Goal: Task Accomplishment & Management: Manage account settings

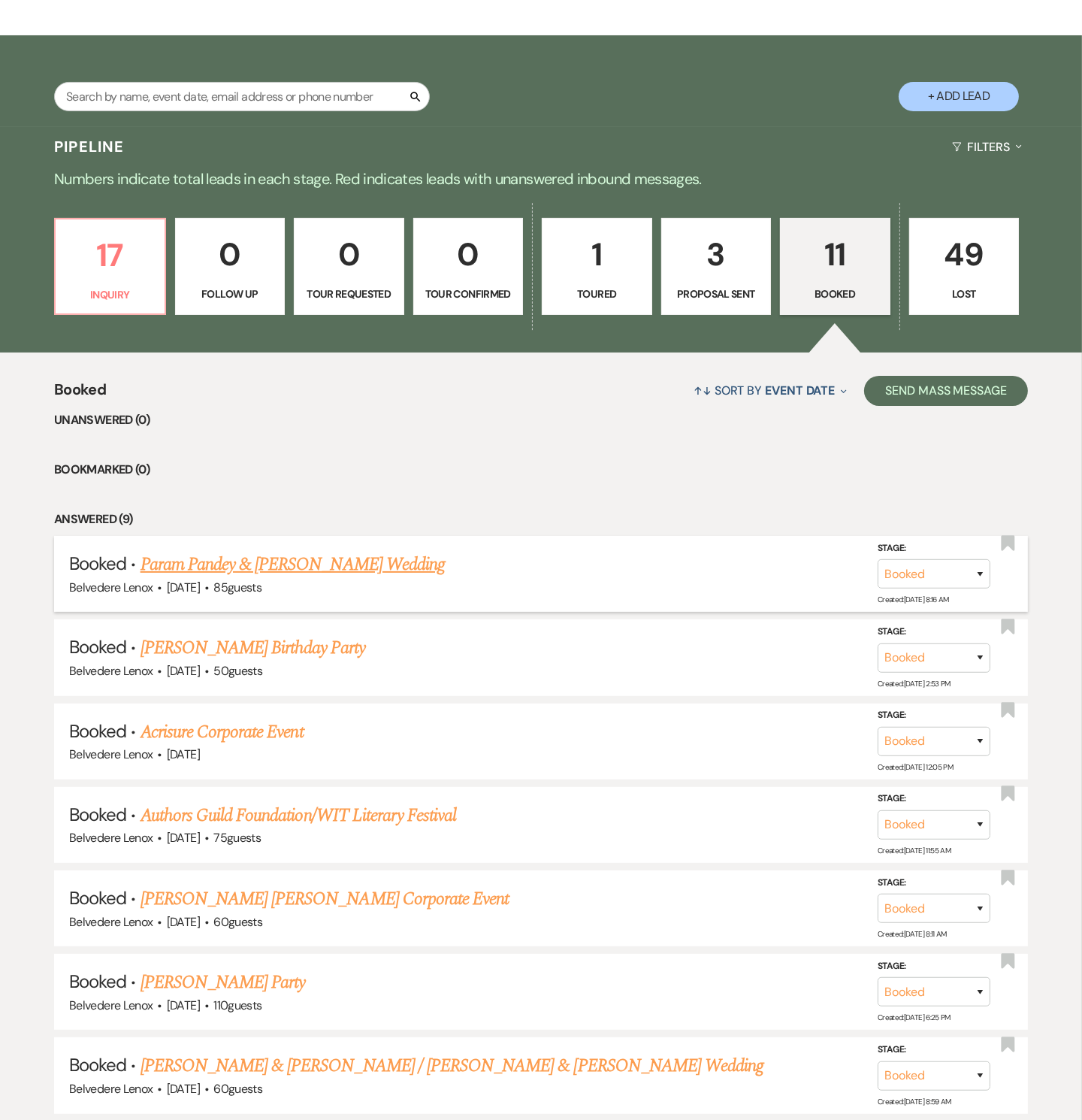
scroll to position [227, 0]
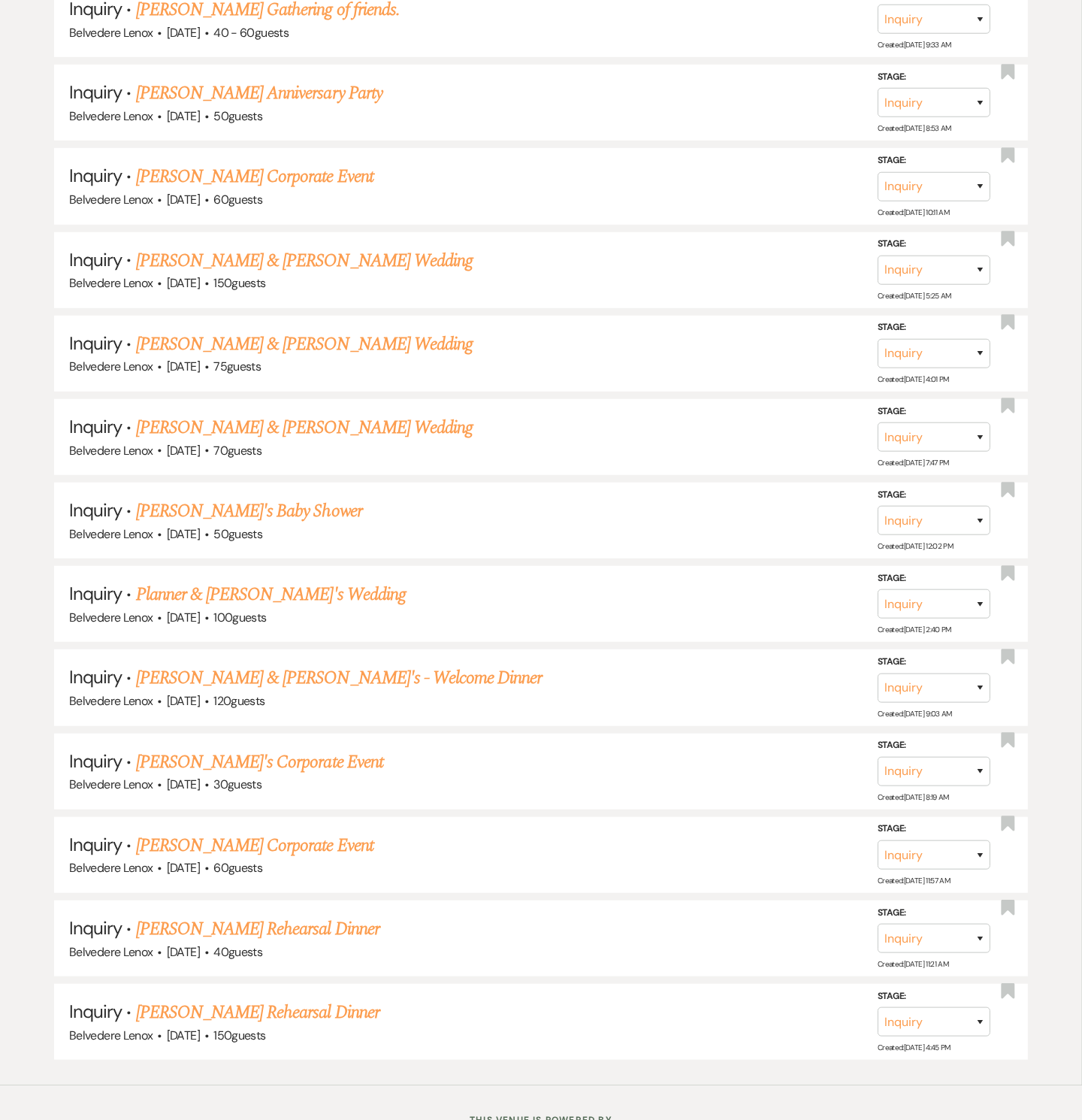
scroll to position [1138, 0]
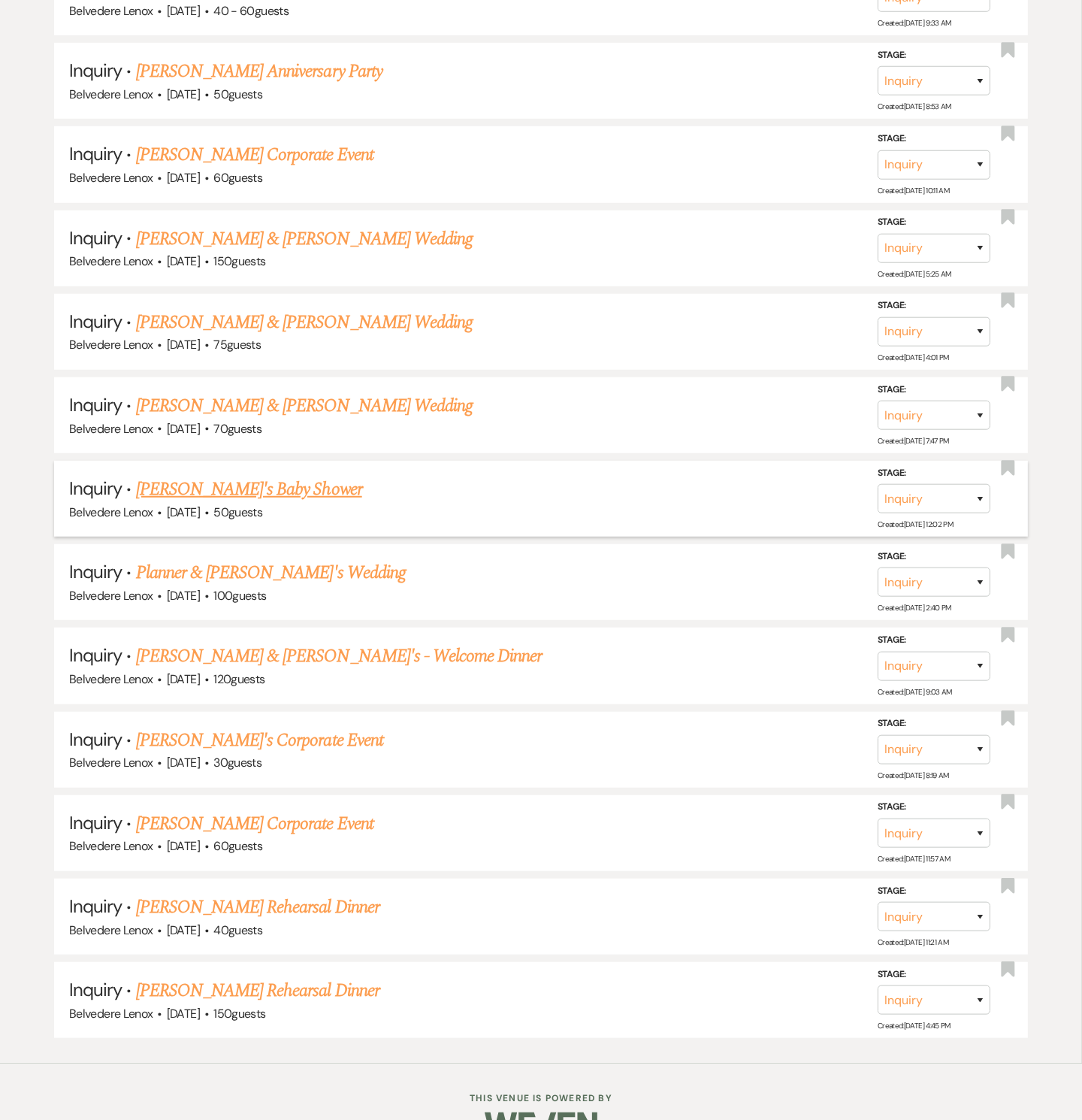
click at [219, 476] on link "Emma's Baby Shower" at bounding box center [248, 489] width 226 height 27
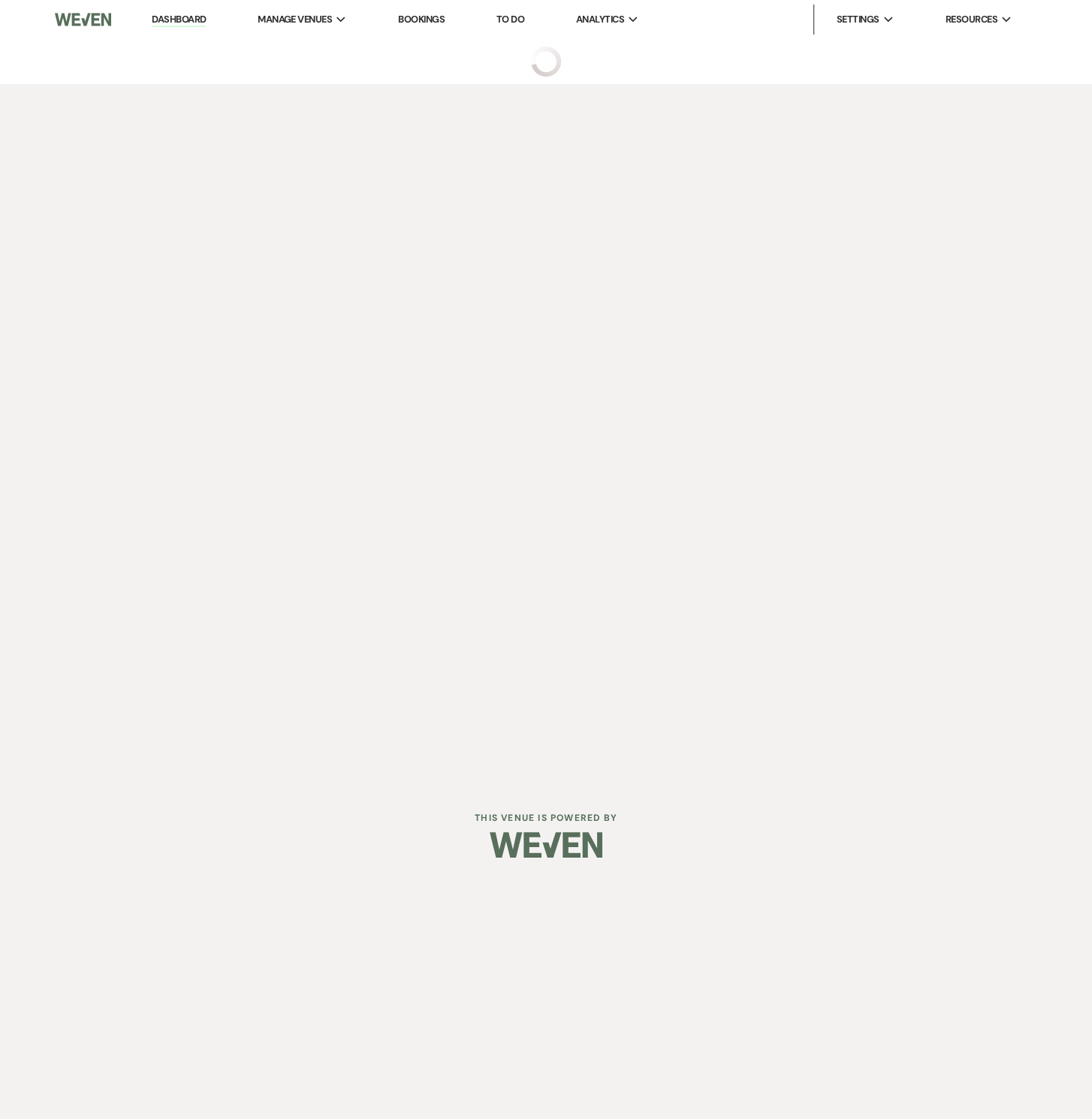
select select "5"
select select "3"
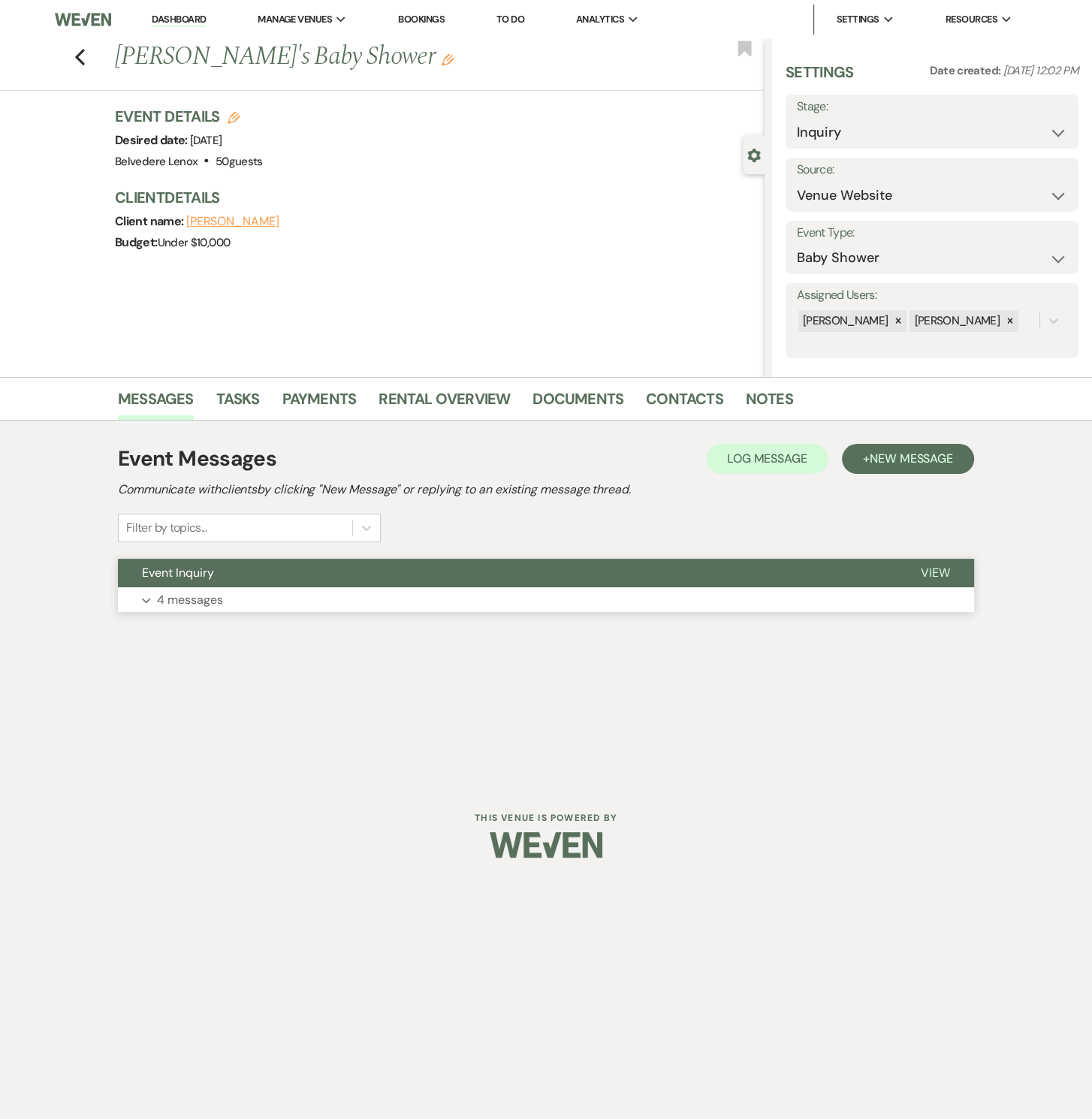
click at [205, 608] on button "Expand 4 messages" at bounding box center [546, 600] width 857 height 26
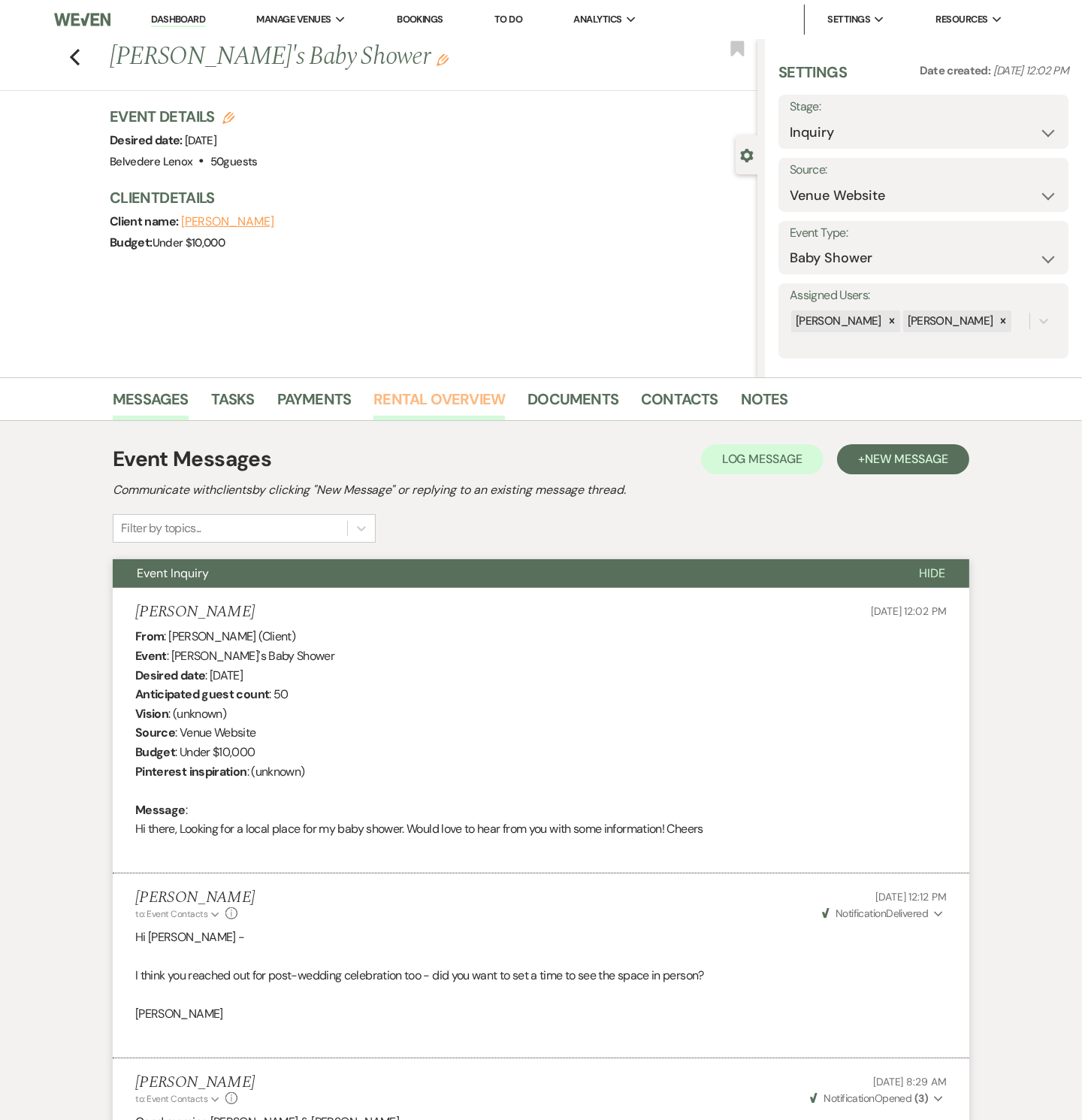
click at [440, 395] on link "Rental Overview" at bounding box center [439, 403] width 131 height 33
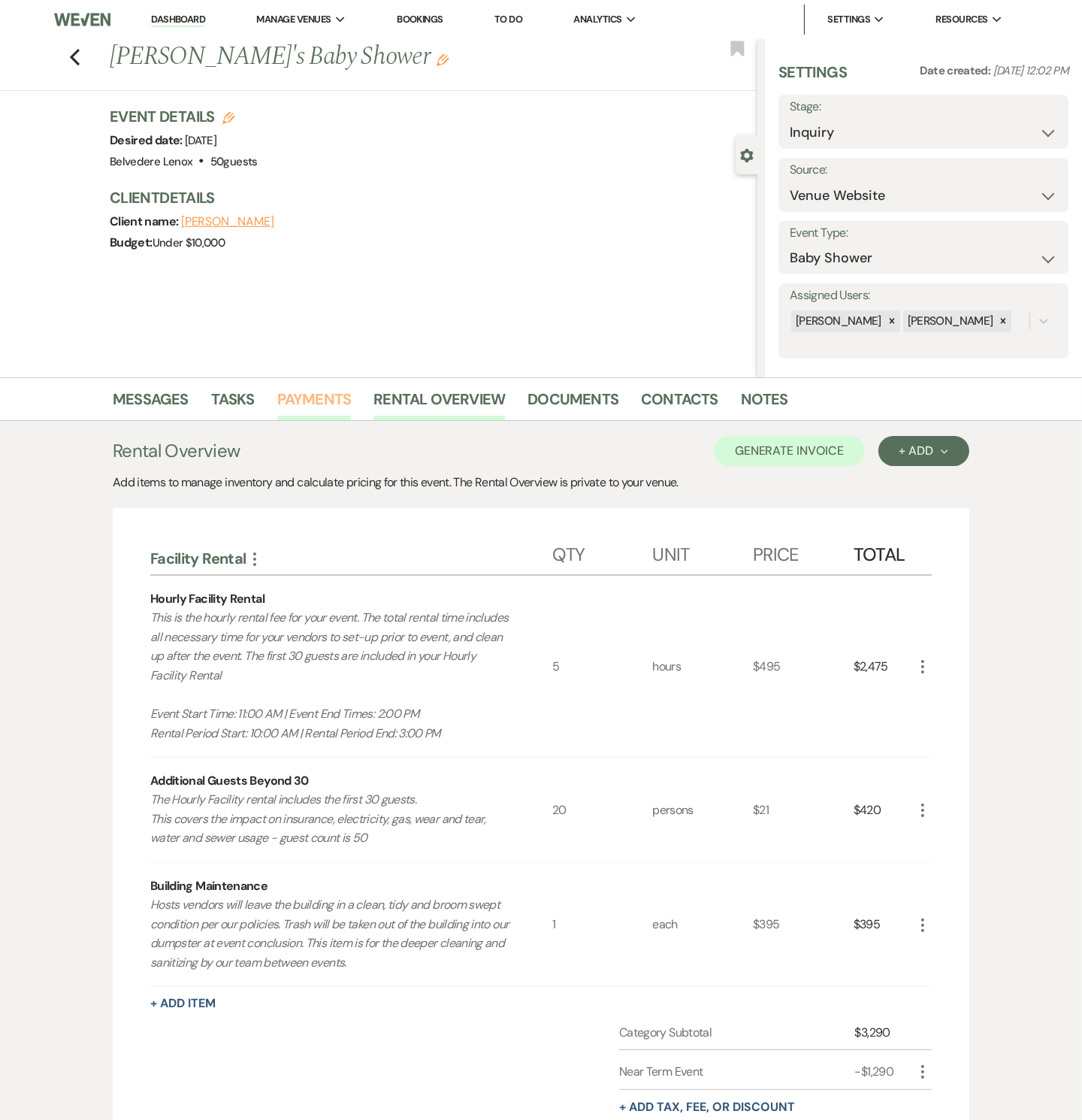
click at [292, 402] on link "Payments" at bounding box center [314, 403] width 74 height 33
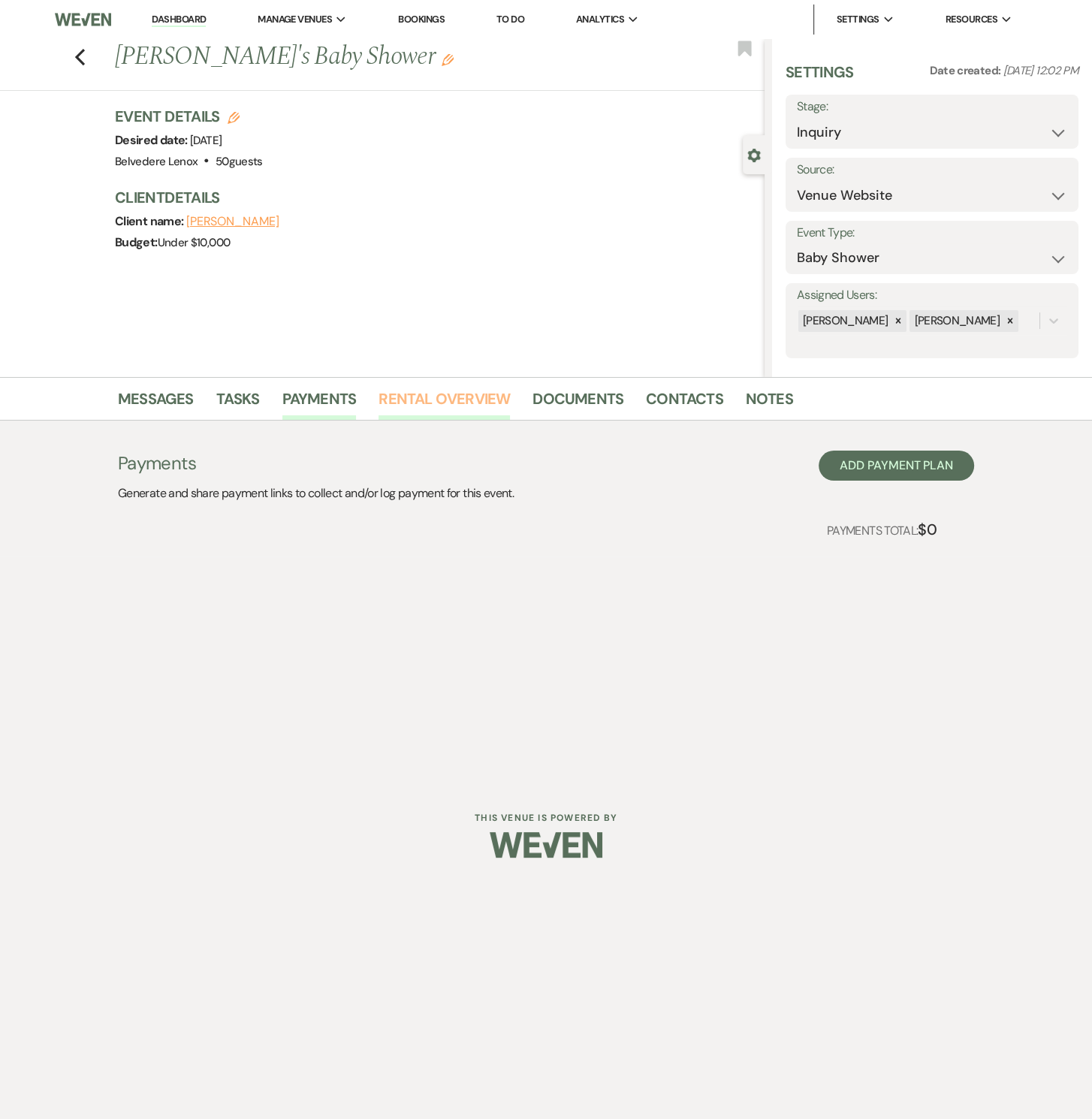
click at [420, 395] on link "Rental Overview" at bounding box center [443, 403] width 131 height 33
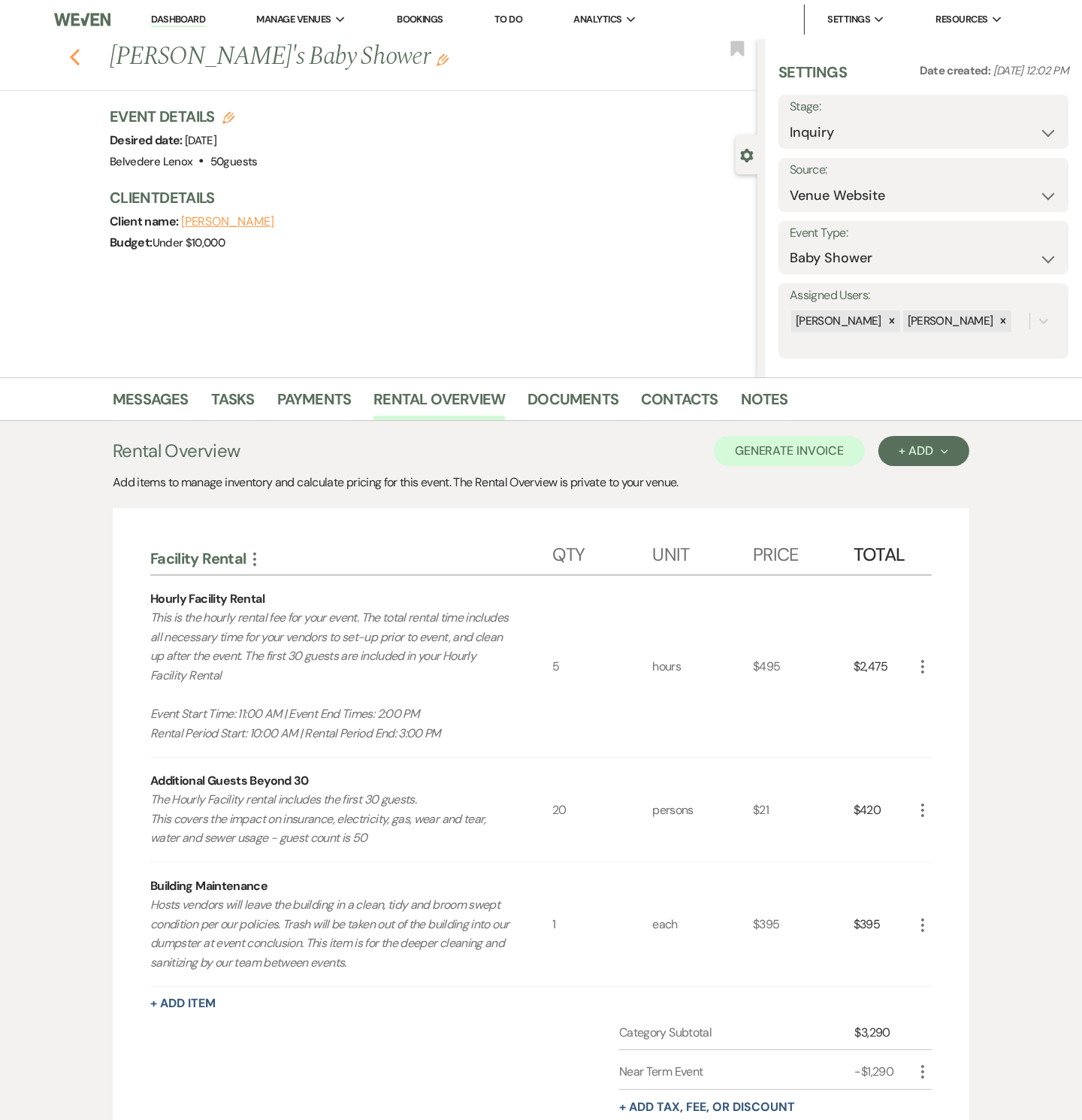
click at [77, 57] on use "button" at bounding box center [74, 57] width 10 height 16
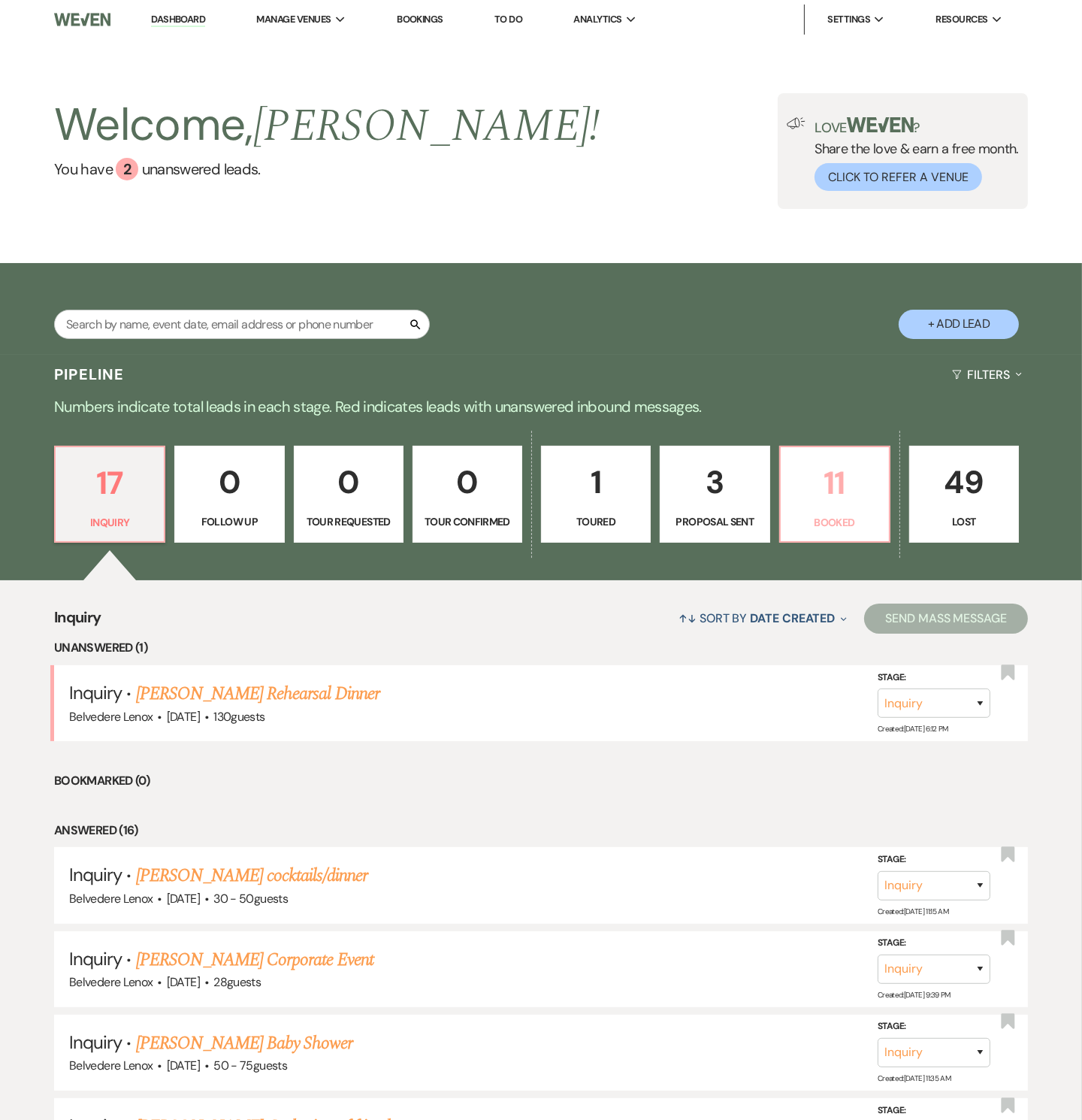
click at [821, 503] on p "11" at bounding box center [835, 482] width 90 height 50
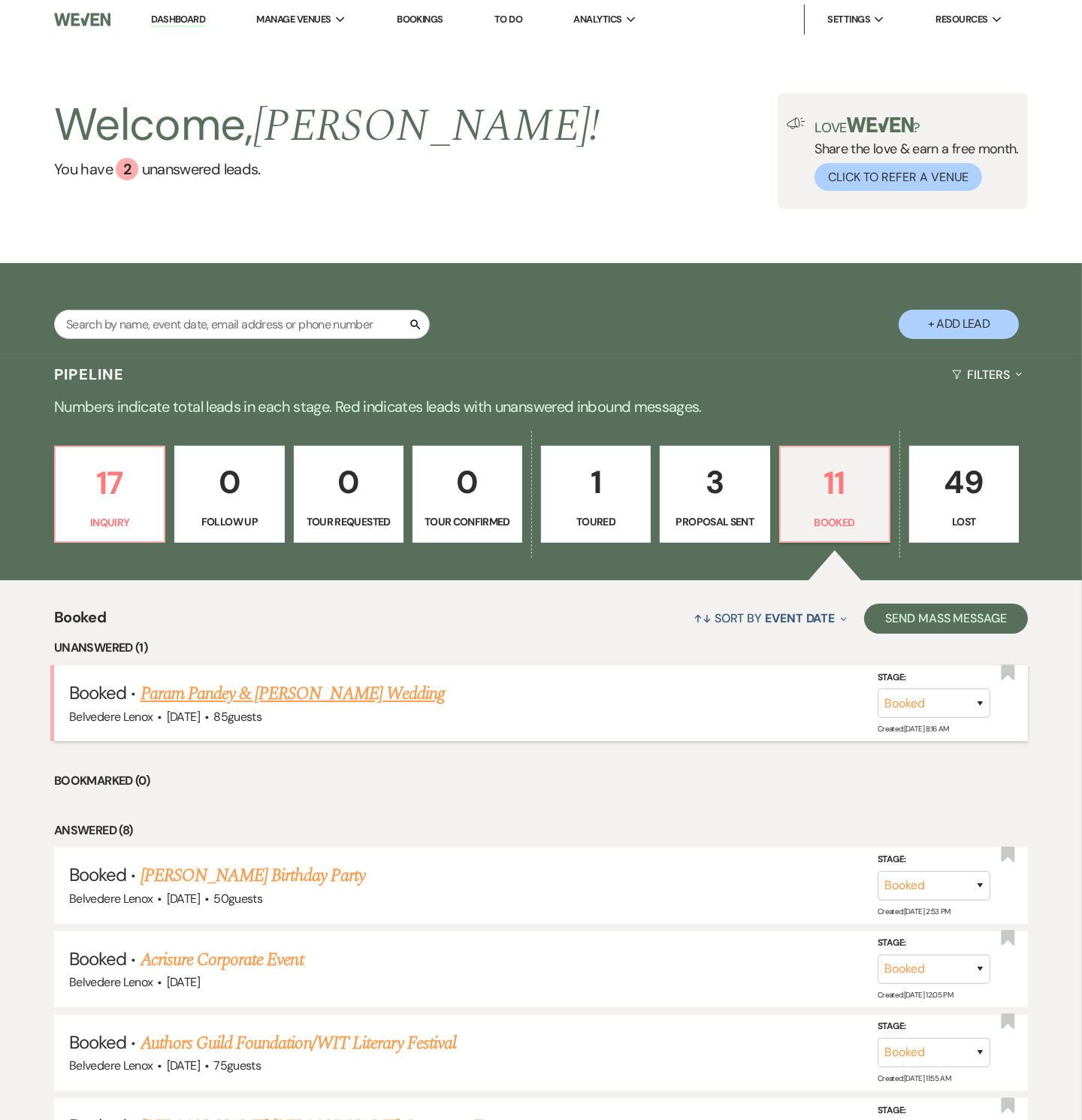
click at [192, 703] on link "Param Pandey & [PERSON_NAME] Wedding" at bounding box center [292, 694] width 304 height 27
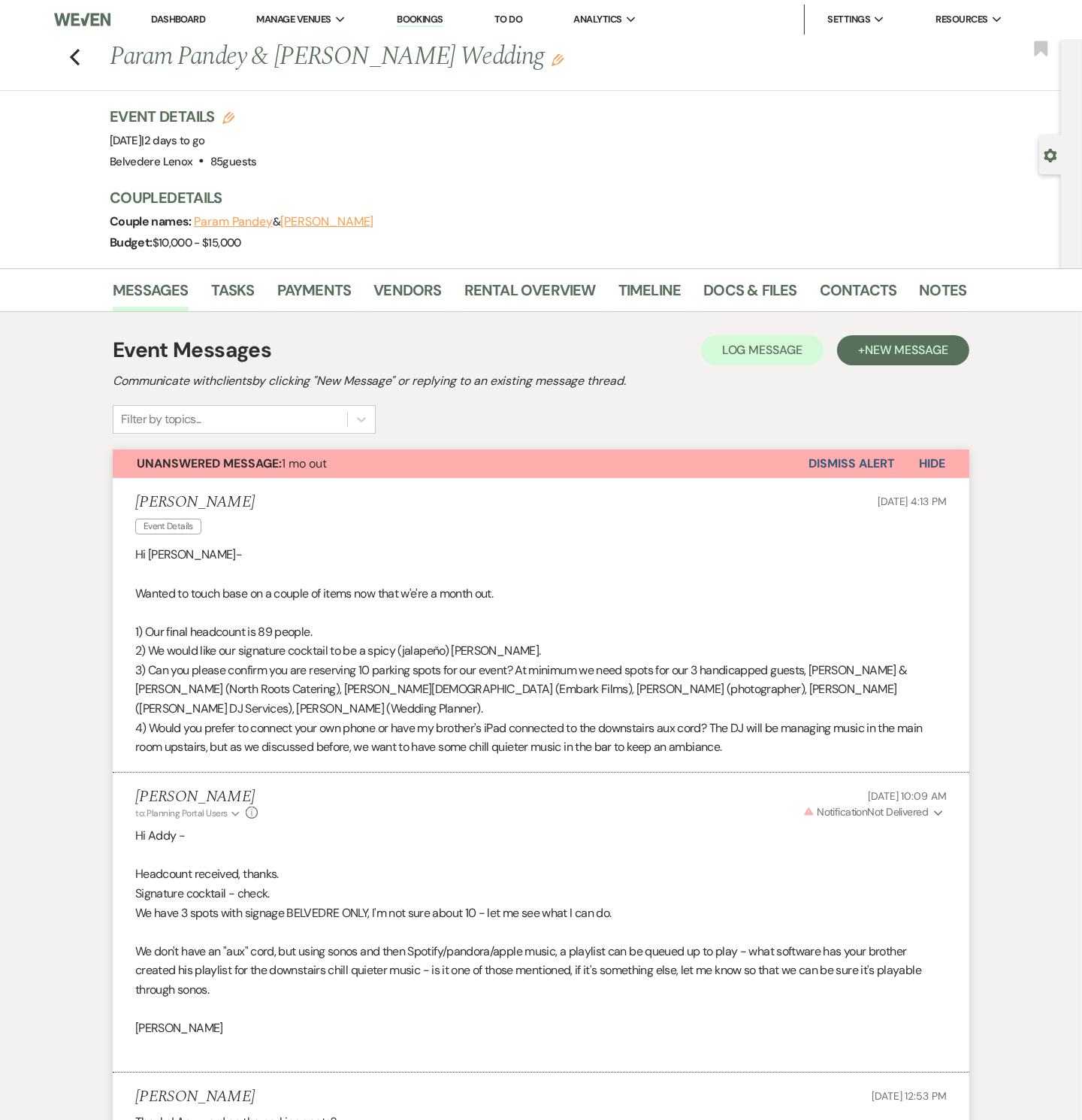
click at [842, 455] on button "Dismiss Alert" at bounding box center [851, 463] width 86 height 28
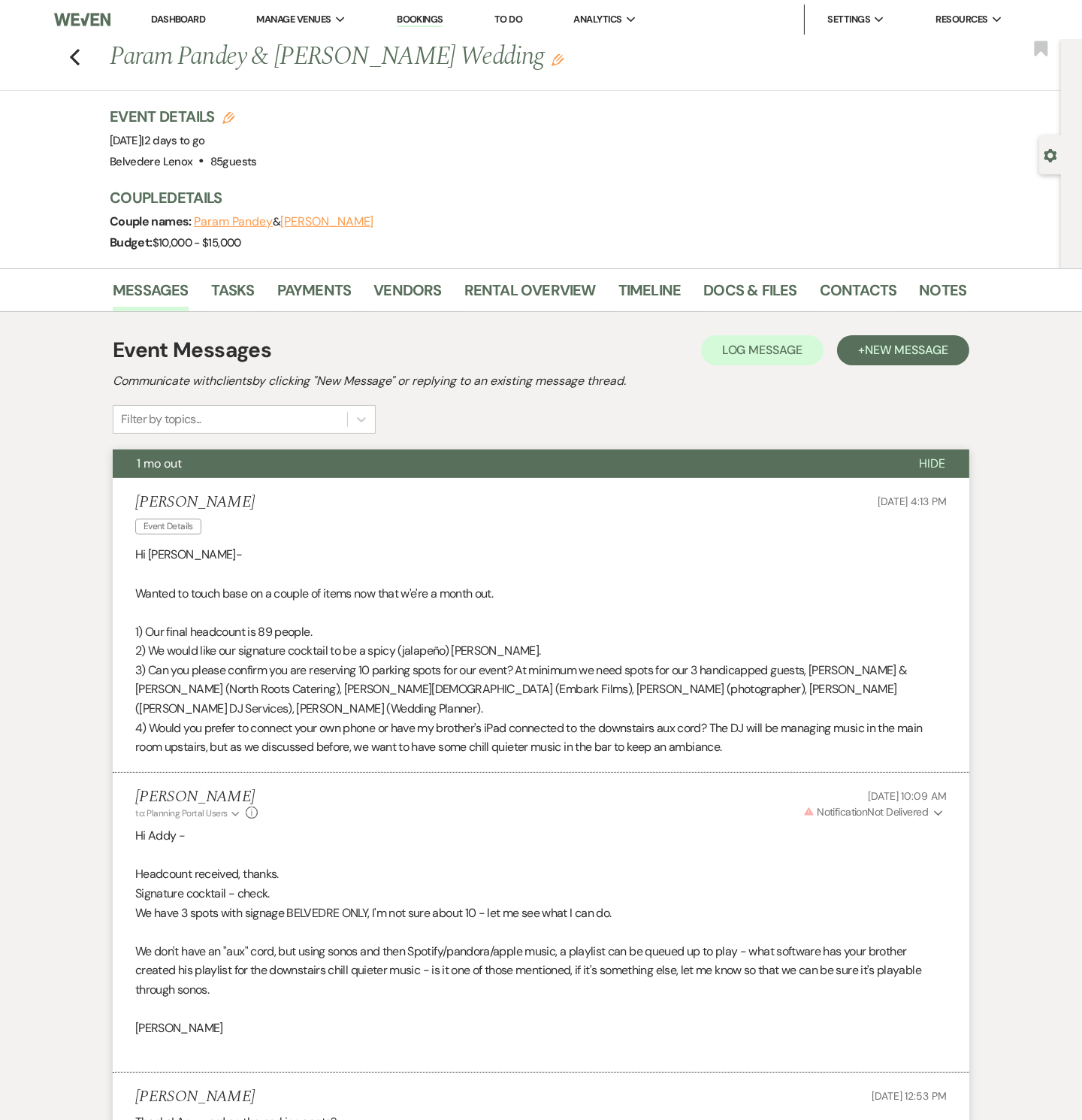
click at [923, 459] on span "Hide" at bounding box center [932, 463] width 27 height 16
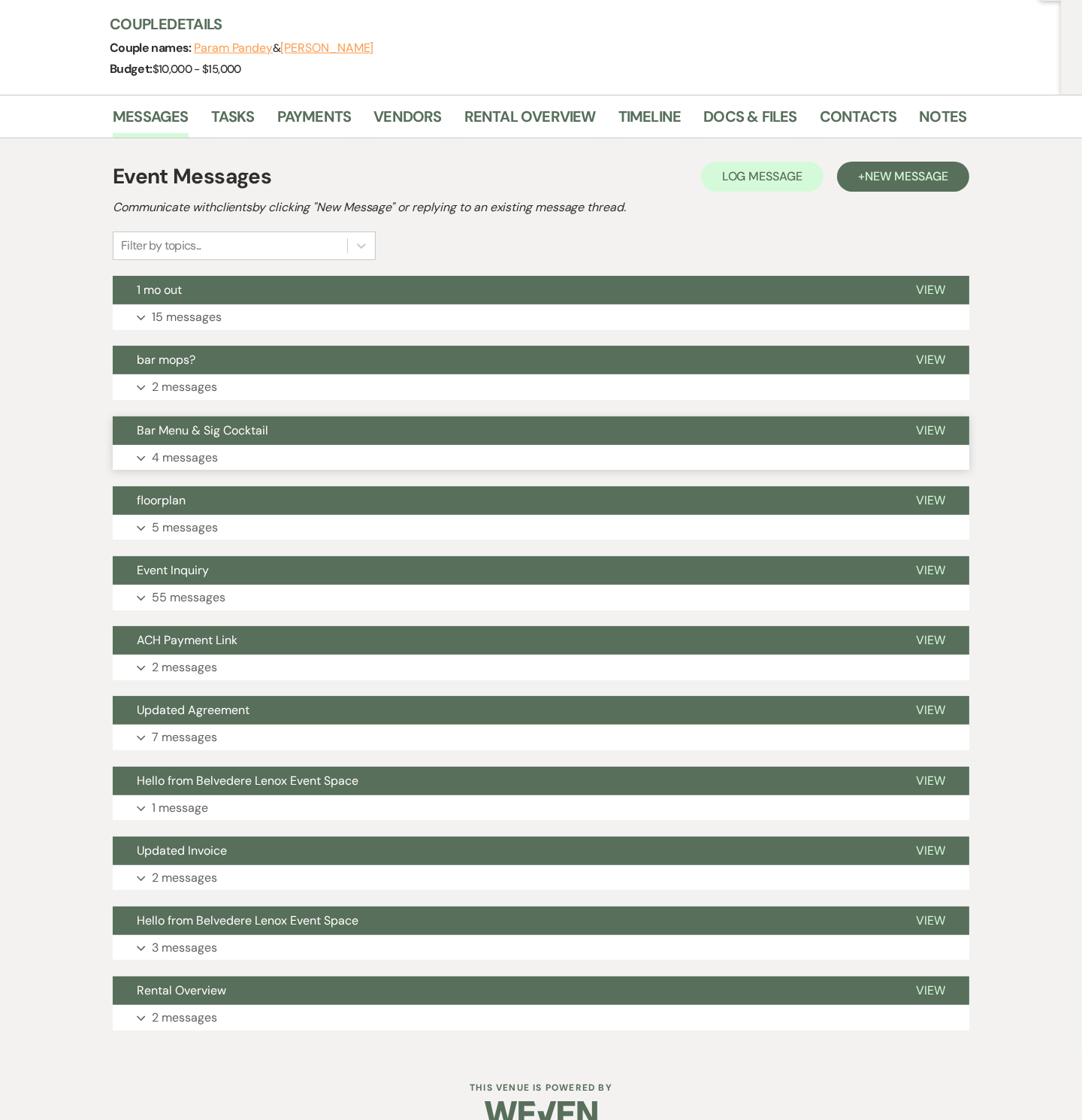
scroll to position [202, 0]
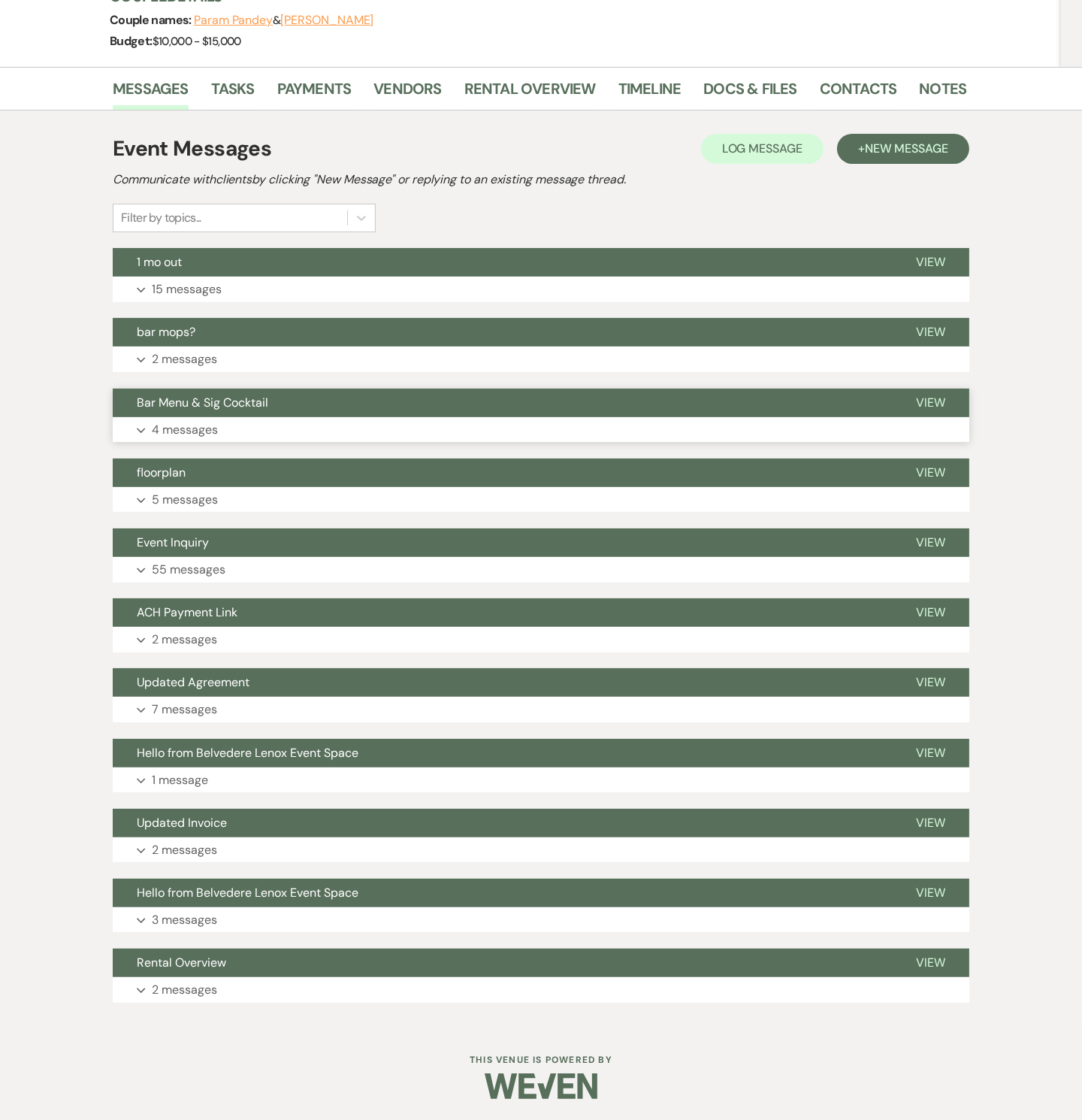
click at [194, 431] on p "4 messages" at bounding box center [185, 429] width 66 height 19
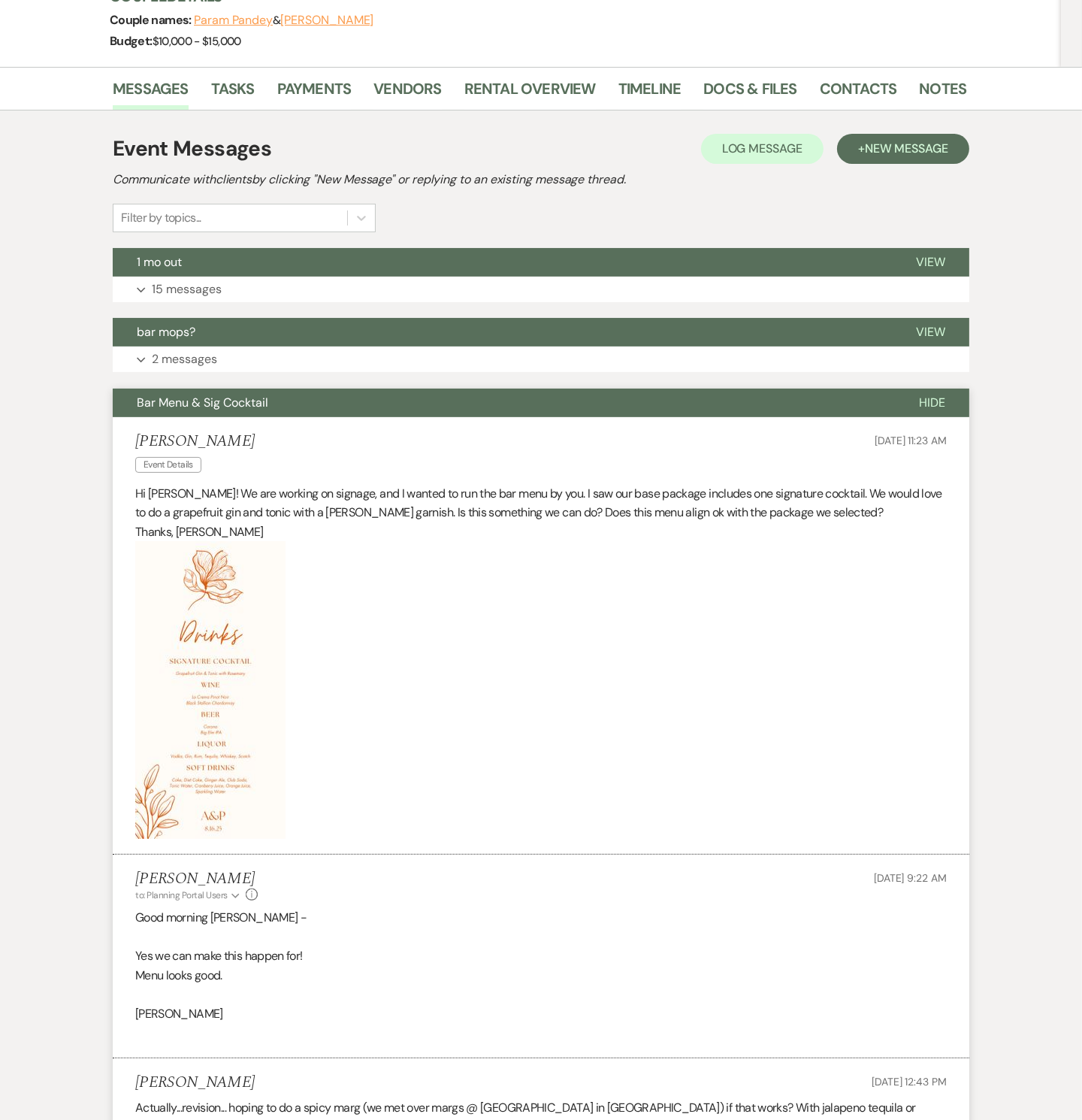
click at [211, 762] on img at bounding box center [211, 689] width 150 height 298
click at [239, 722] on img at bounding box center [211, 689] width 150 height 298
click at [237, 708] on img at bounding box center [211, 689] width 150 height 298
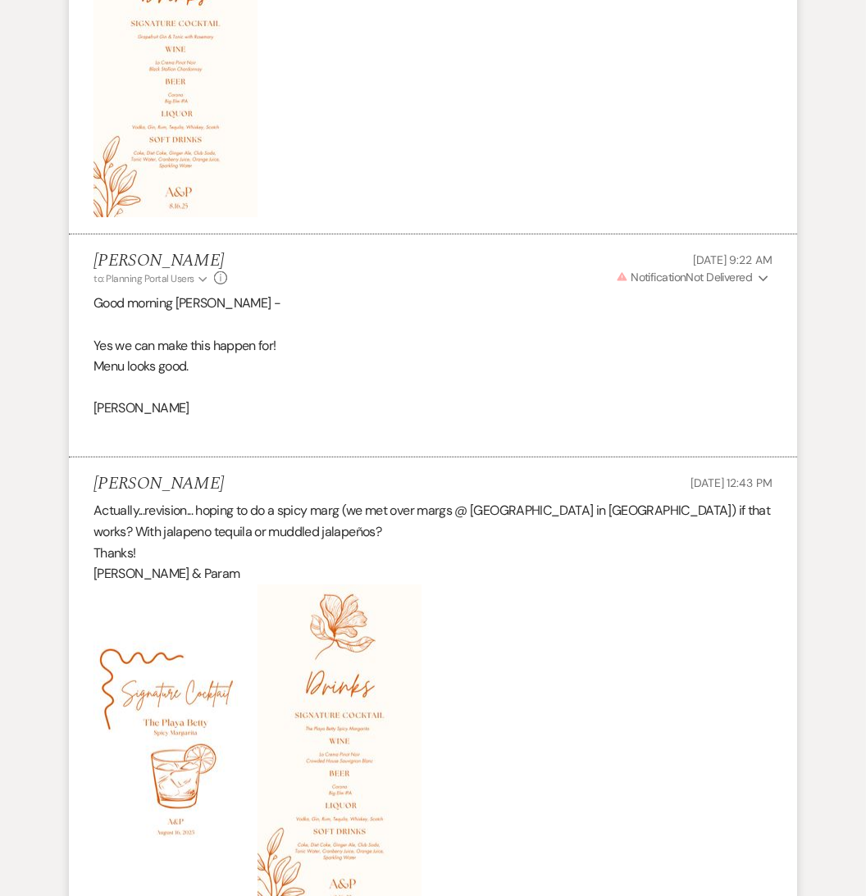
scroll to position [1485, 0]
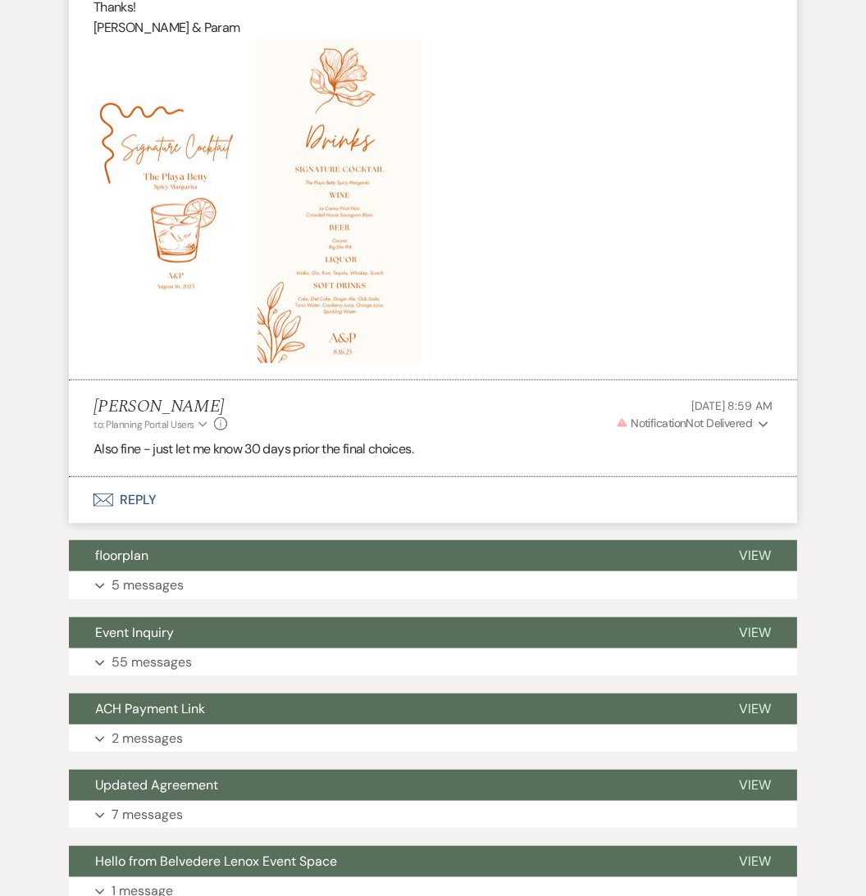
click at [366, 223] on img at bounding box center [339, 201] width 164 height 325
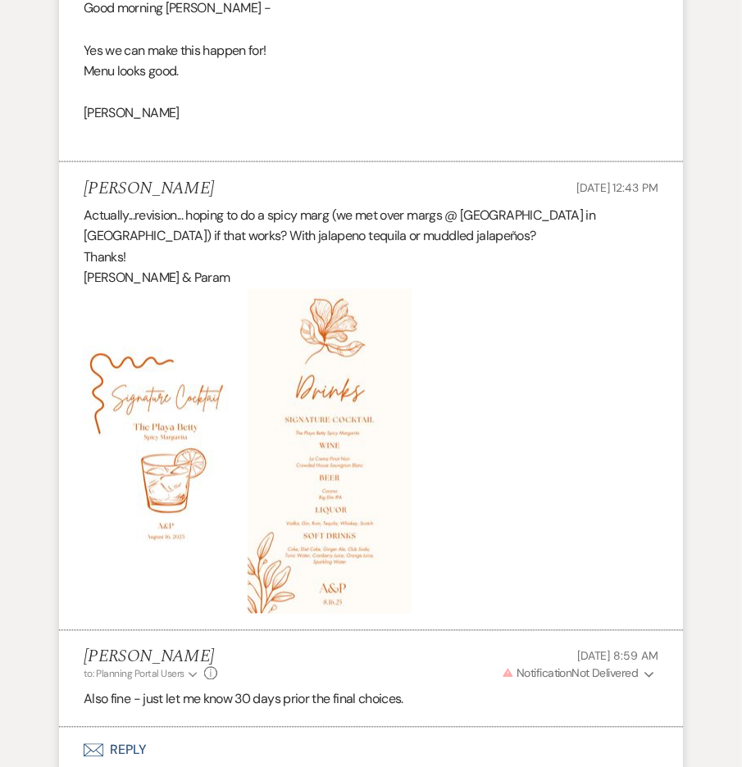
scroll to position [1643, 0]
